Goal: Task Accomplishment & Management: Manage account settings

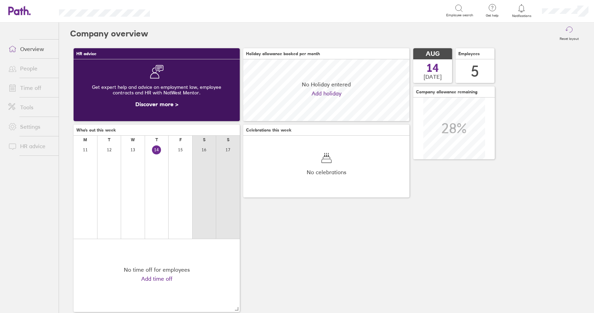
scroll to position [62, 166]
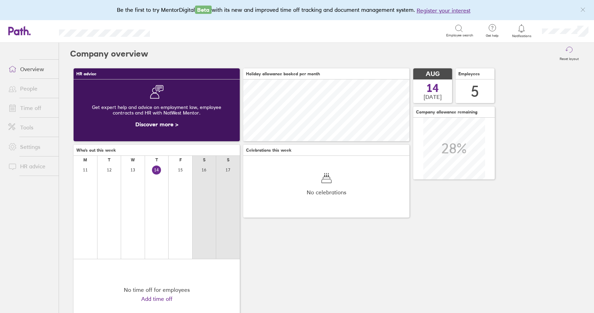
click at [29, 107] on link "Time off" at bounding box center [31, 108] width 56 height 14
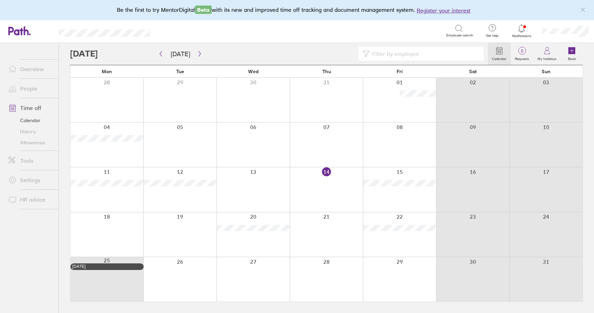
click at [332, 224] on div at bounding box center [326, 234] width 73 height 44
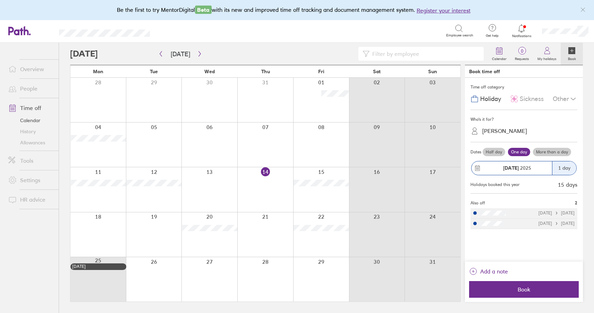
click at [505, 163] on div "21 Aug 2025" at bounding box center [511, 168] width 80 height 14
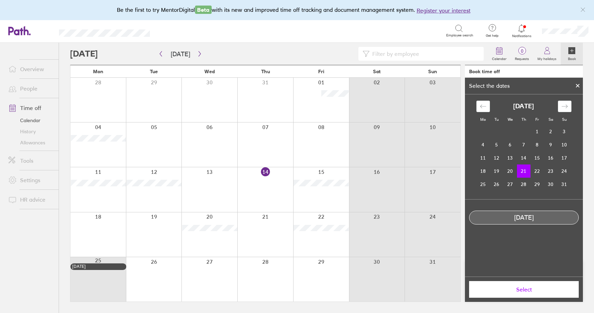
click at [490, 292] on span "Select" at bounding box center [524, 289] width 100 height 6
